Goal: Task Accomplishment & Management: Manage account settings

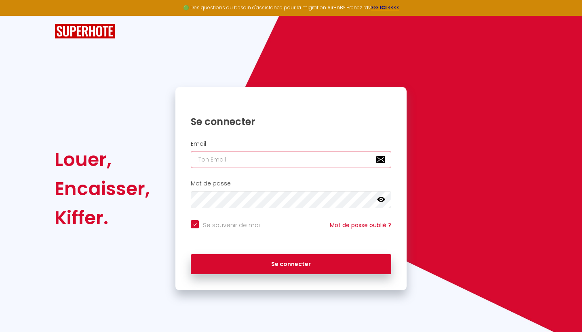
type input "[PERSON_NAME][DOMAIN_NAME][EMAIL_ADDRESS][PERSON_NAME][DOMAIN_NAME]"
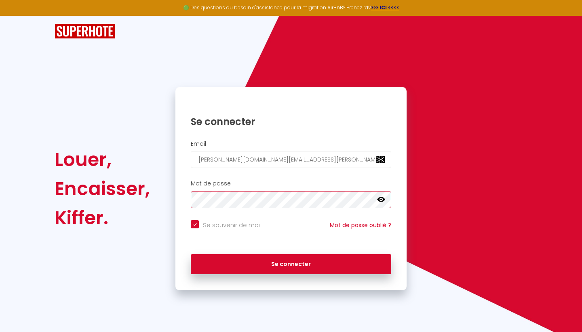
click at [291, 262] on button "Se connecter" at bounding box center [291, 264] width 201 height 20
checkbox input "true"
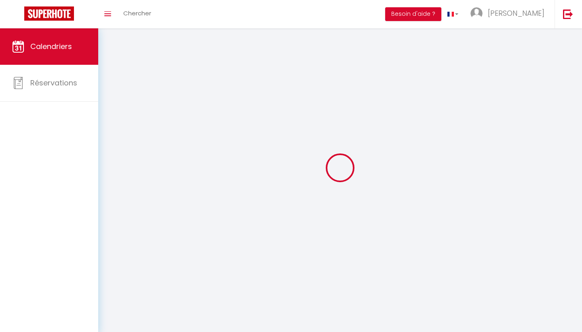
select select
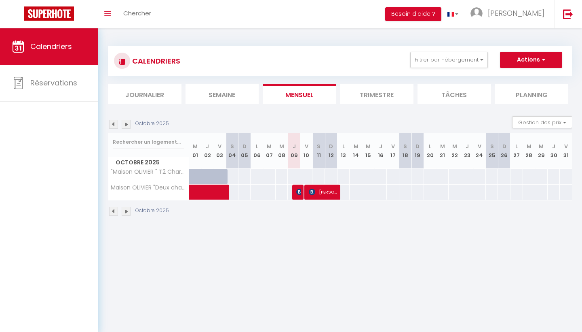
select select
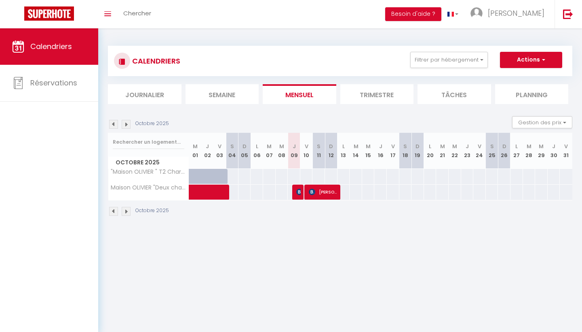
select select
click at [320, 197] on span "[PERSON_NAME]" at bounding box center [323, 191] width 29 height 15
select select "KO"
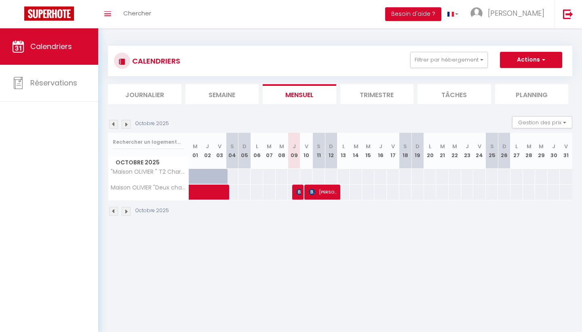
select select "0"
select select "1"
select select
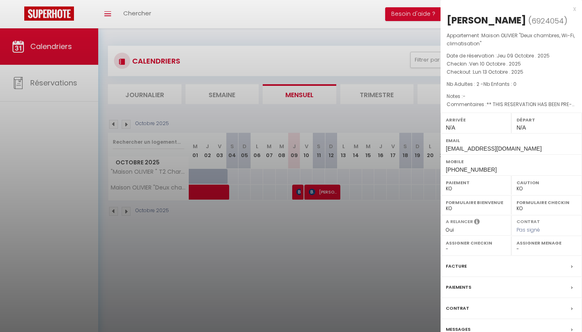
select select "25734"
select select "26716"
click at [311, 279] on div at bounding box center [291, 166] width 582 height 332
